Goal: Task Accomplishment & Management: Use online tool/utility

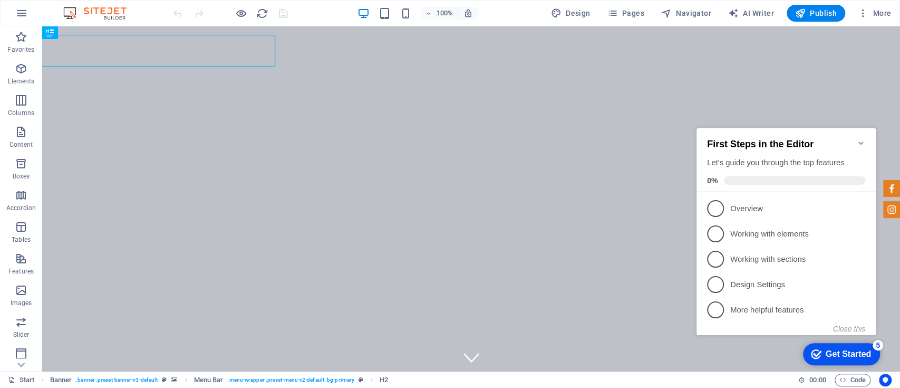
click at [758, 207] on p "Overview - incomplete" at bounding box center [793, 208] width 127 height 11
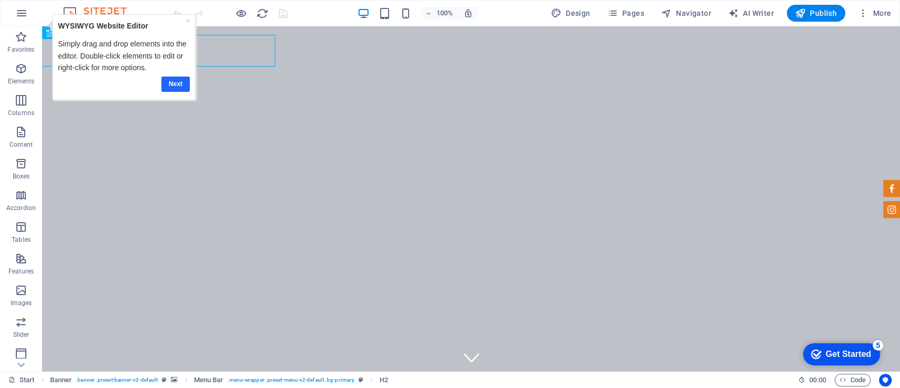
click at [180, 83] on link "Next" at bounding box center [175, 83] width 28 height 15
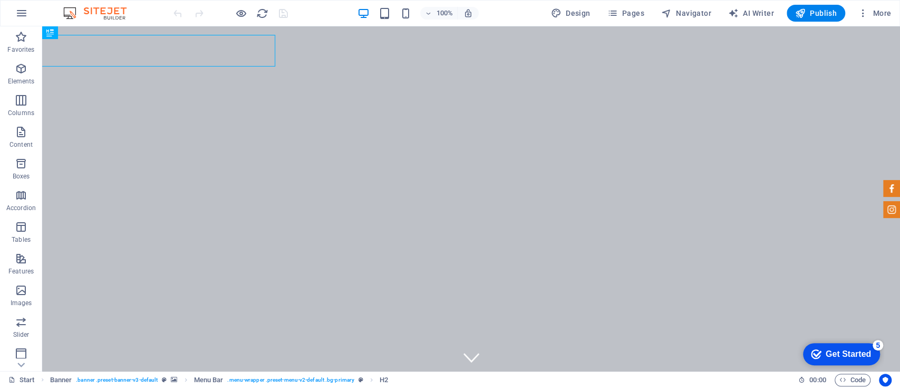
drag, startPoint x: 831, startPoint y: 354, endPoint x: 932, endPoint y: 581, distance: 247.9
click at [831, 357] on div "Get Started" at bounding box center [848, 353] width 45 height 9
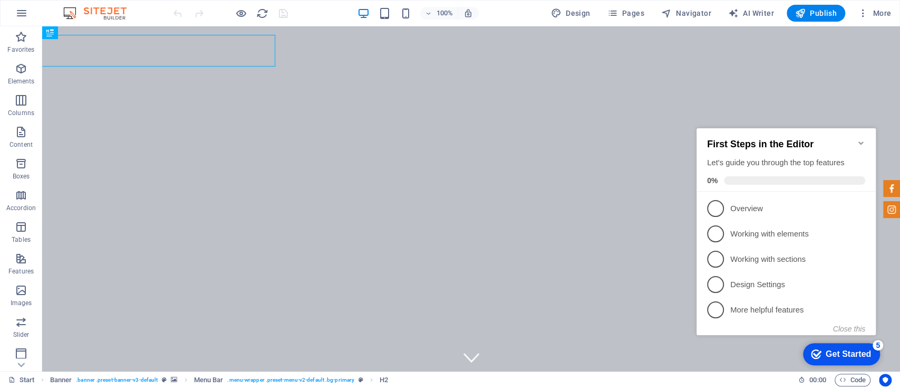
click at [745, 205] on p "Overview - incomplete" at bounding box center [793, 208] width 127 height 11
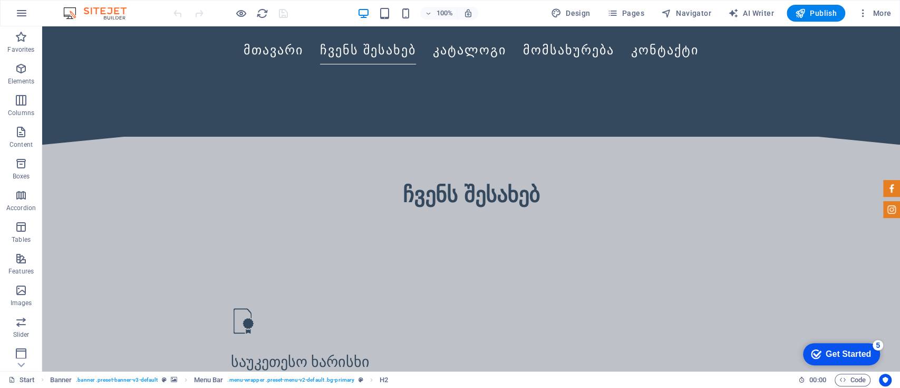
scroll to position [211, 0]
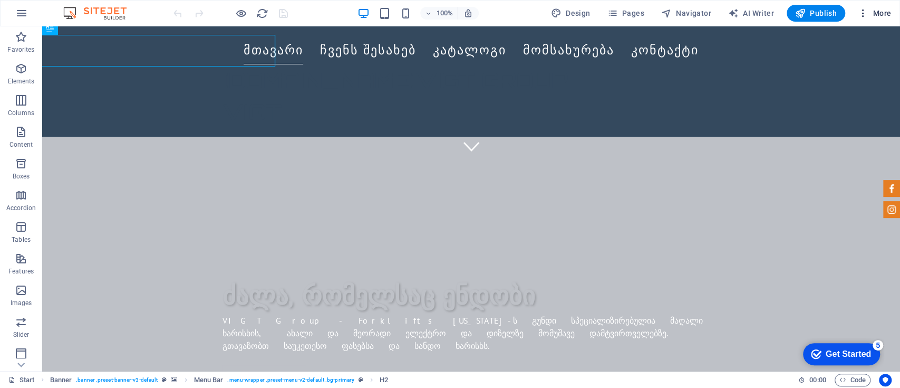
click at [874, 12] on span "More" at bounding box center [874, 13] width 33 height 11
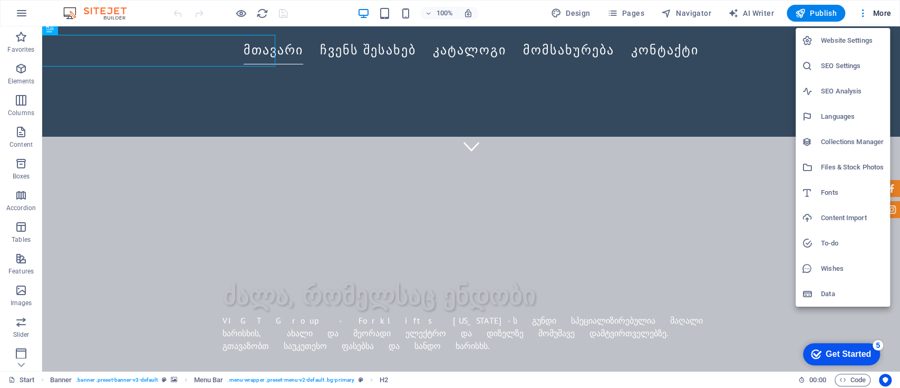
click at [849, 118] on h6 "Languages" at bounding box center [852, 116] width 63 height 13
select select "41"
select select "54"
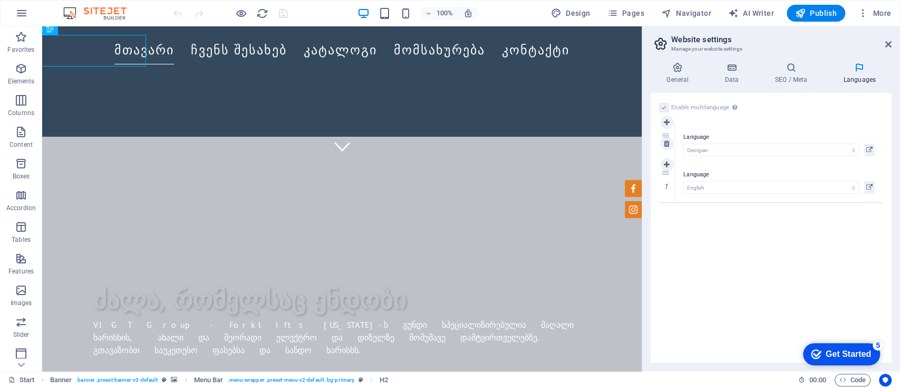
drag, startPoint x: 664, startPoint y: 179, endPoint x: 673, endPoint y: 141, distance: 39.1
select select "54"
click at [799, 73] on h4 "SEO / Meta" at bounding box center [793, 73] width 69 height 22
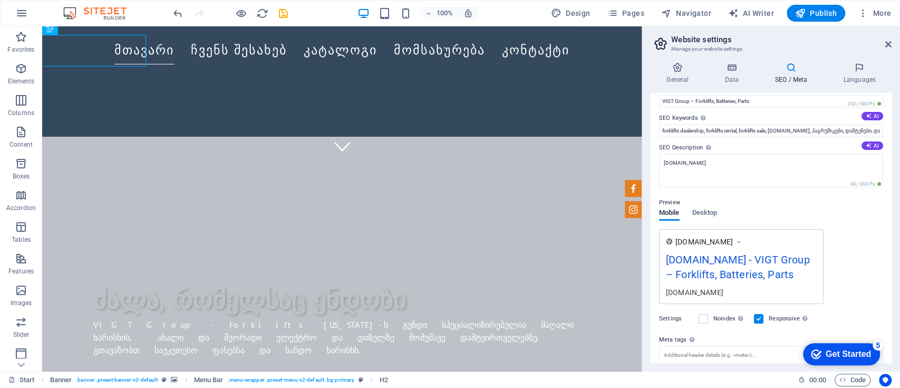
scroll to position [0, 0]
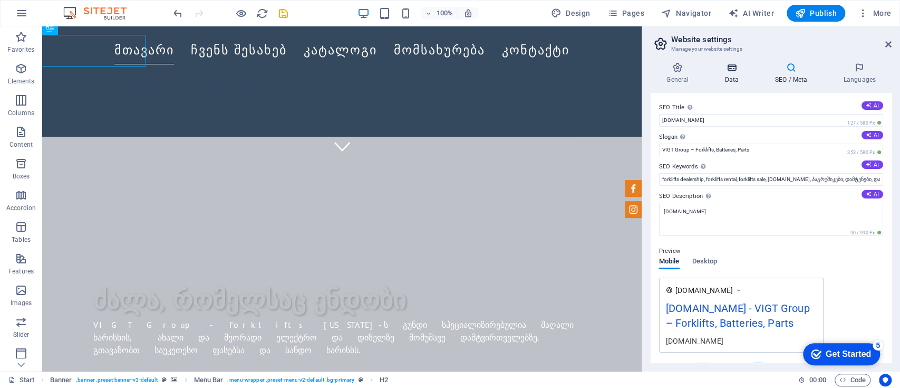
click at [740, 74] on h4 "Data" at bounding box center [734, 73] width 50 height 22
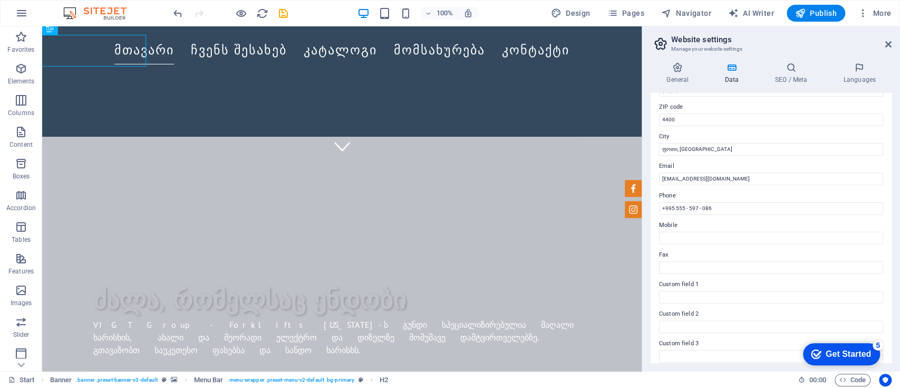
scroll to position [237, 0]
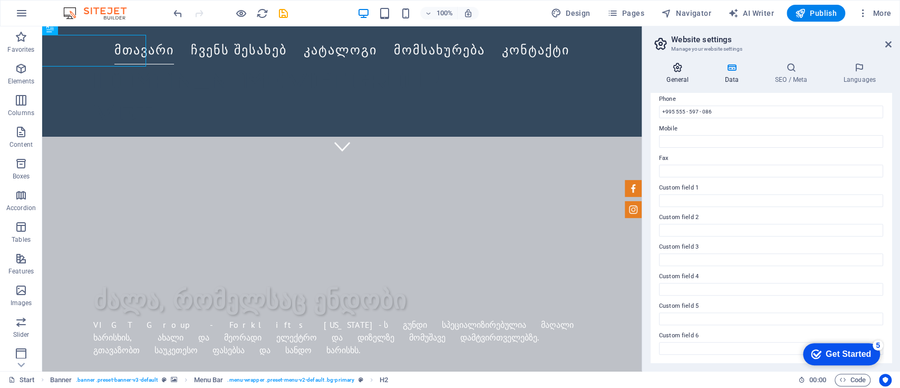
click at [684, 64] on icon at bounding box center [678, 67] width 54 height 11
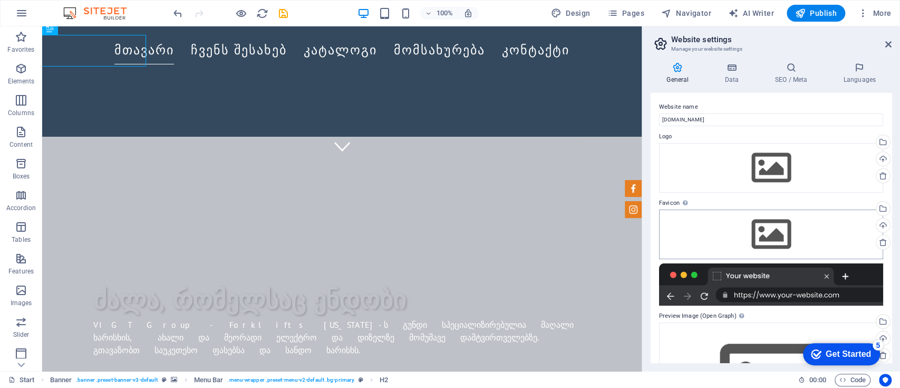
scroll to position [0, 0]
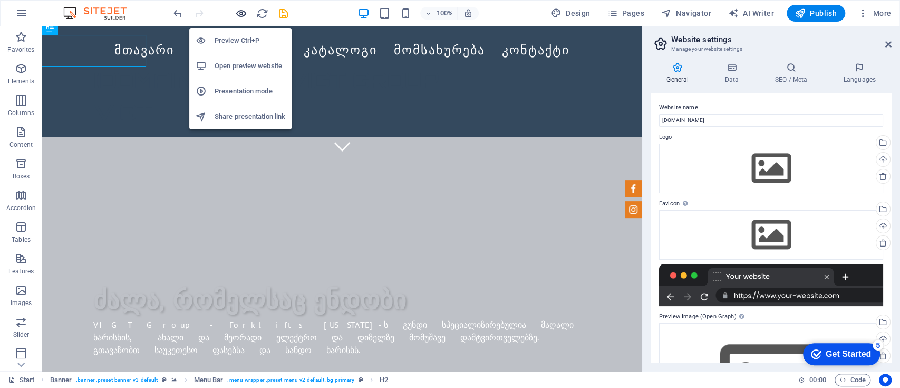
click at [240, 14] on icon "button" at bounding box center [241, 13] width 12 height 12
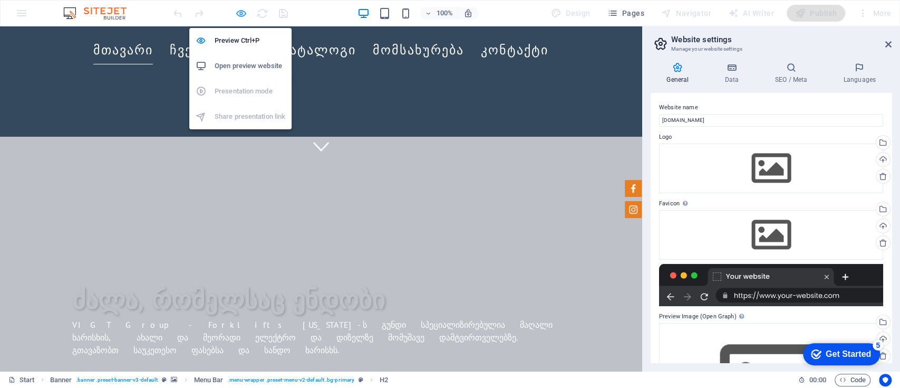
click at [240, 13] on icon "button" at bounding box center [241, 13] width 12 height 12
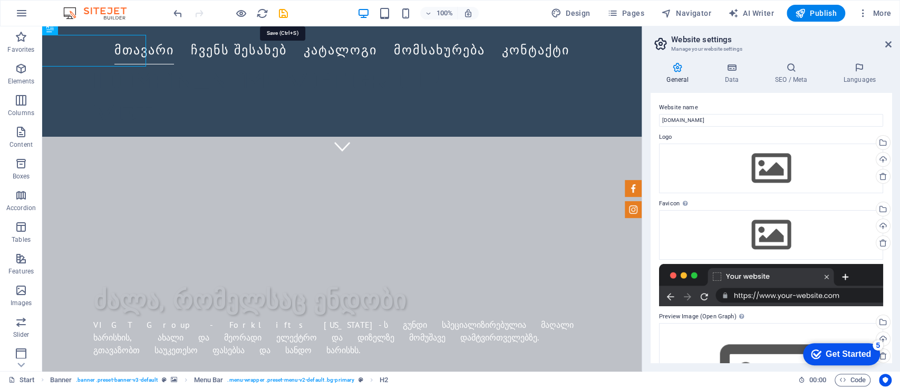
click at [277, 12] on icon "save" at bounding box center [283, 13] width 12 height 12
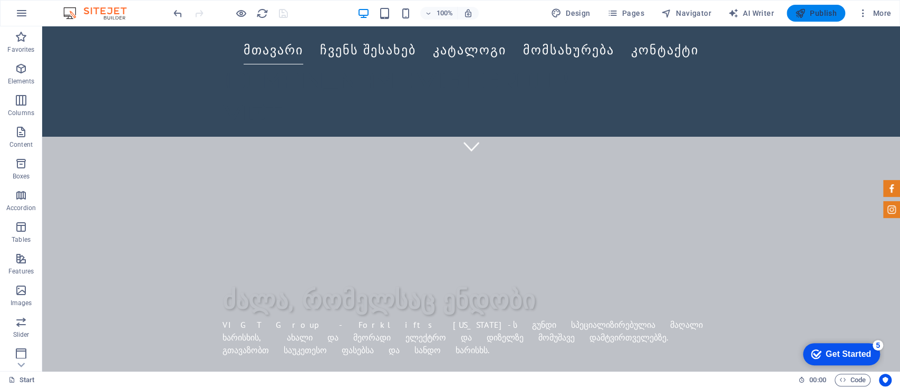
click at [808, 10] on span "Publish" at bounding box center [816, 13] width 42 height 11
